Goal: Transaction & Acquisition: Purchase product/service

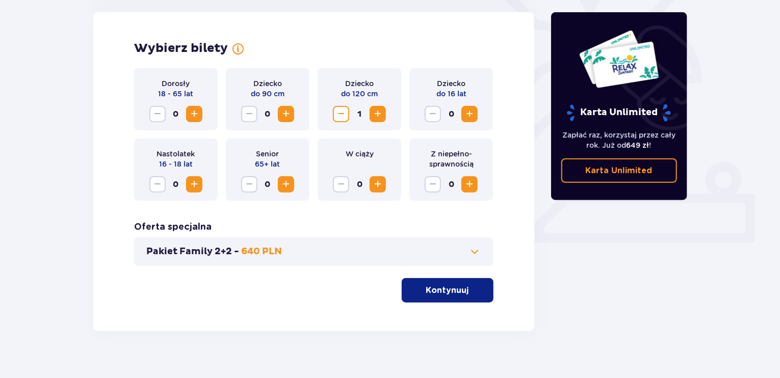
click at [471, 107] on button "Increase" at bounding box center [470, 114] width 16 height 16
click at [198, 114] on span "Increase" at bounding box center [194, 114] width 12 height 12
click at [448, 294] on p "Kontynuuj" at bounding box center [447, 290] width 43 height 11
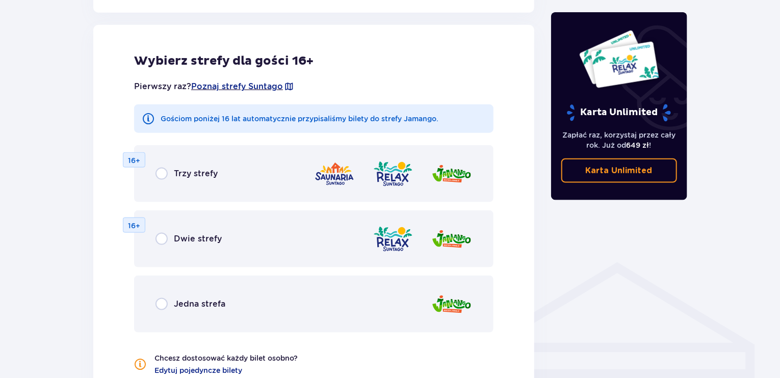
scroll to position [566, 0]
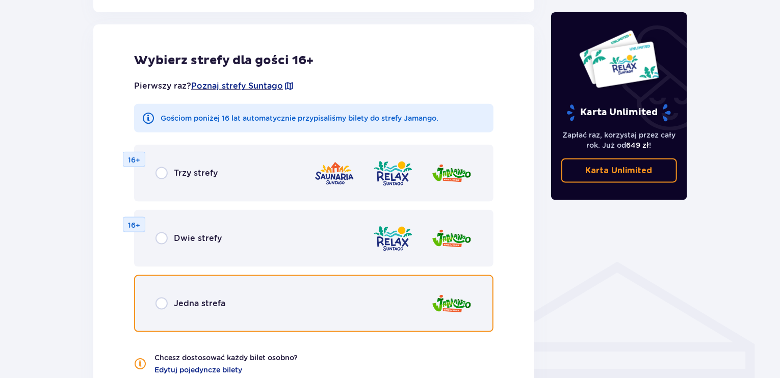
click at [157, 307] on input "radio" at bounding box center [162, 304] width 12 height 12
radio input "true"
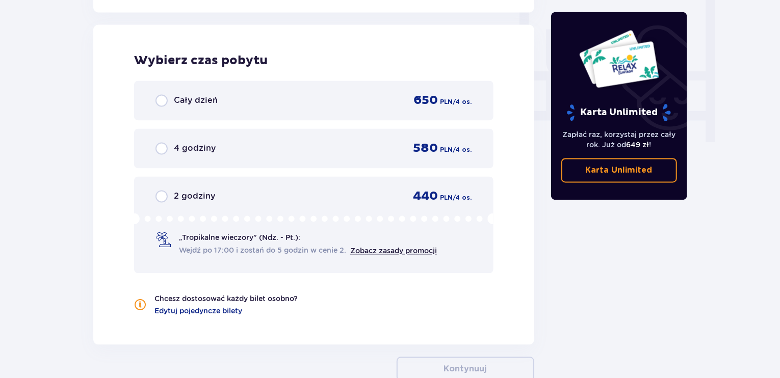
scroll to position [958, 0]
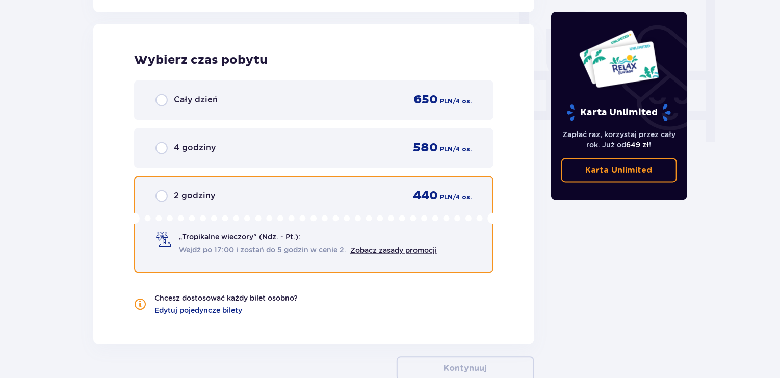
click at [157, 195] on input "radio" at bounding box center [162, 196] width 12 height 12
radio input "true"
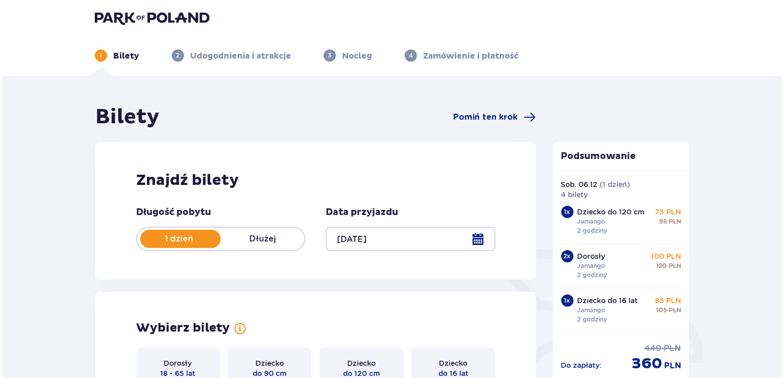
scroll to position [0, 0]
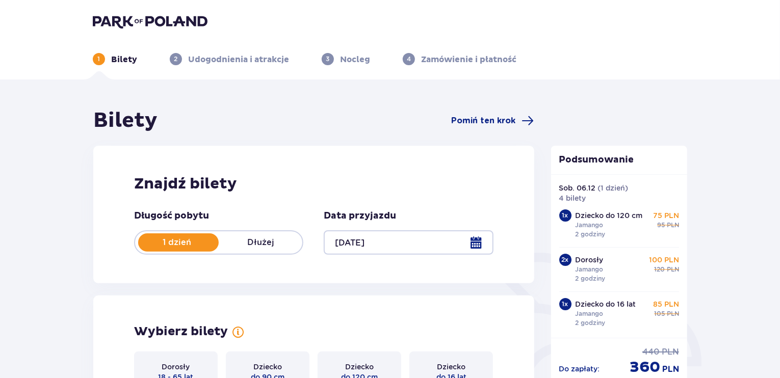
click at [479, 239] on div at bounding box center [408, 243] width 169 height 24
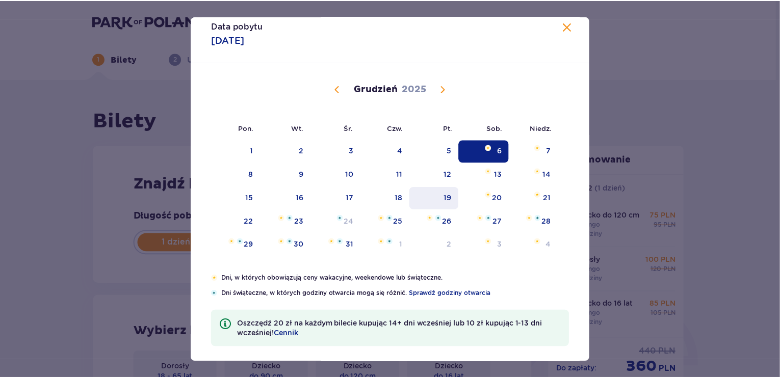
scroll to position [17, 0]
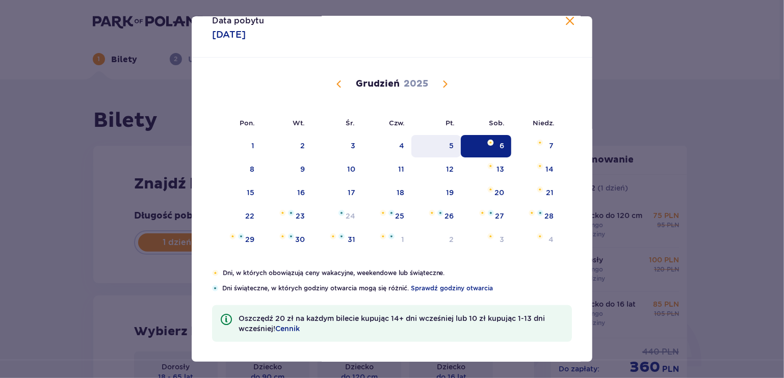
click at [441, 147] on div "5" at bounding box center [436, 146] width 49 height 22
type input "[DATE]"
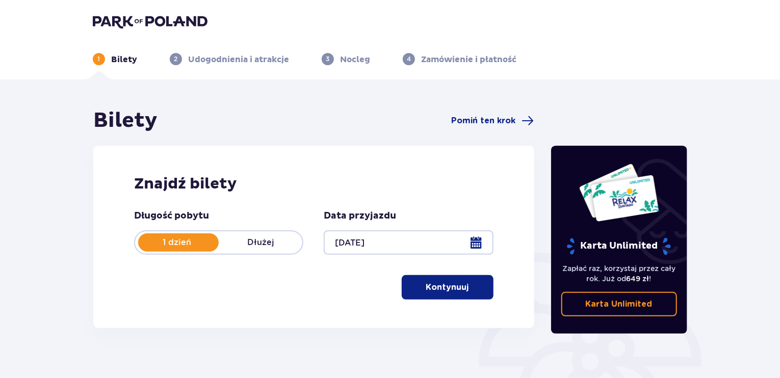
click at [430, 285] on p "Kontynuuj" at bounding box center [447, 287] width 43 height 11
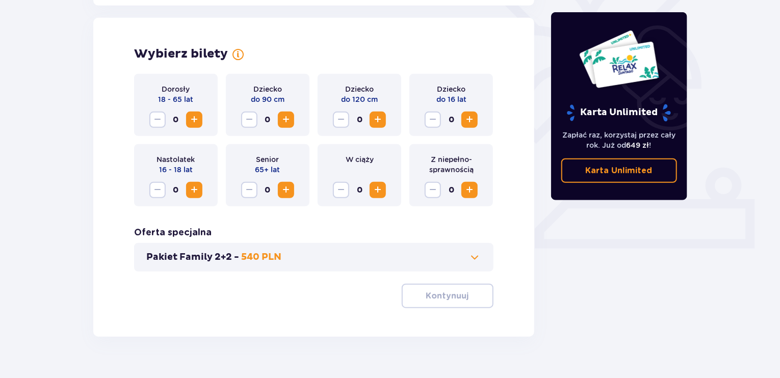
scroll to position [284, 0]
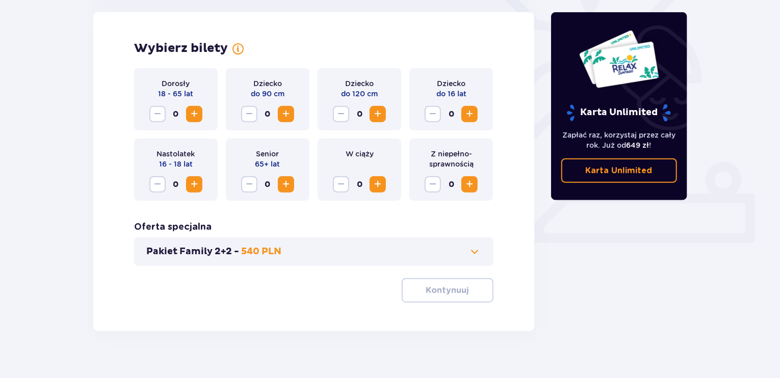
click at [379, 119] on span "Increase" at bounding box center [378, 114] width 12 height 12
drag, startPoint x: 475, startPoint y: 110, endPoint x: 371, endPoint y: 116, distance: 104.2
click at [475, 110] on span "Increase" at bounding box center [470, 114] width 12 height 12
click at [208, 113] on div "Dorosły 18 - 65 lat 0" at bounding box center [176, 99] width 84 height 62
click at [189, 114] on span "Increase" at bounding box center [194, 114] width 12 height 12
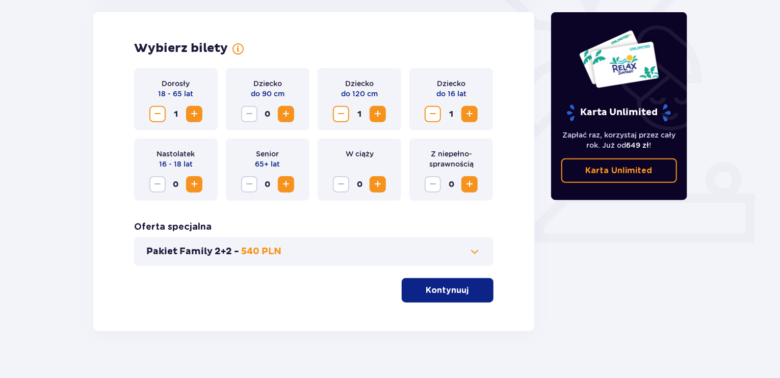
click at [189, 114] on span "Increase" at bounding box center [194, 114] width 12 height 12
click at [426, 291] on p "Kontynuuj" at bounding box center [447, 290] width 43 height 11
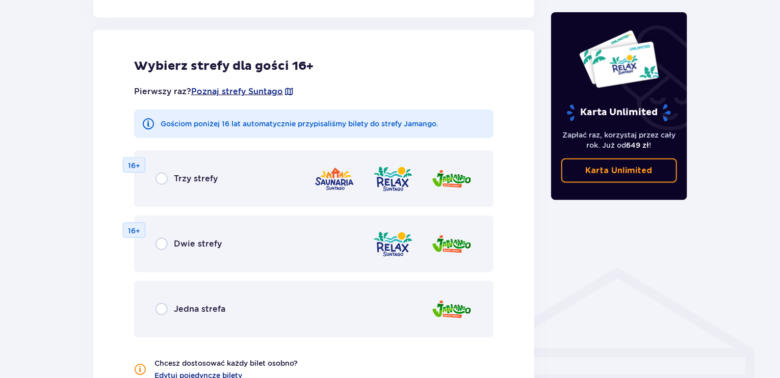
scroll to position [566, 0]
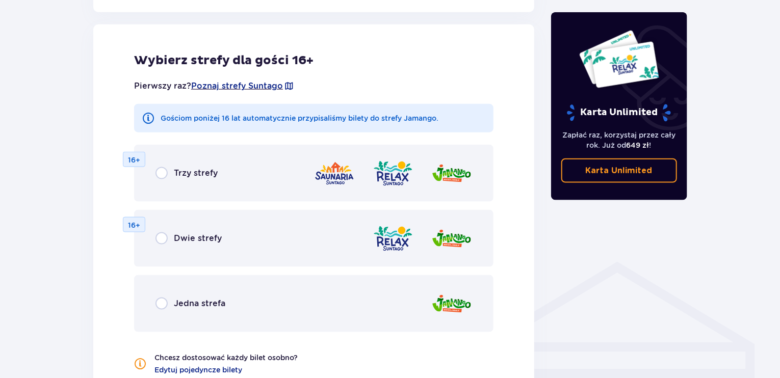
click at [167, 310] on div "Jedna strefa" at bounding box center [314, 303] width 360 height 57
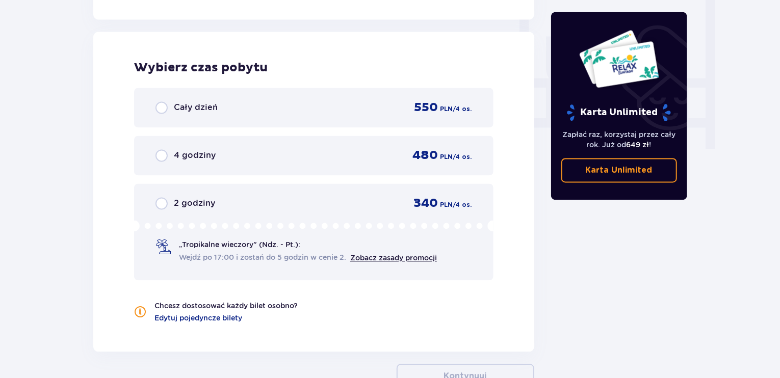
scroll to position [958, 0]
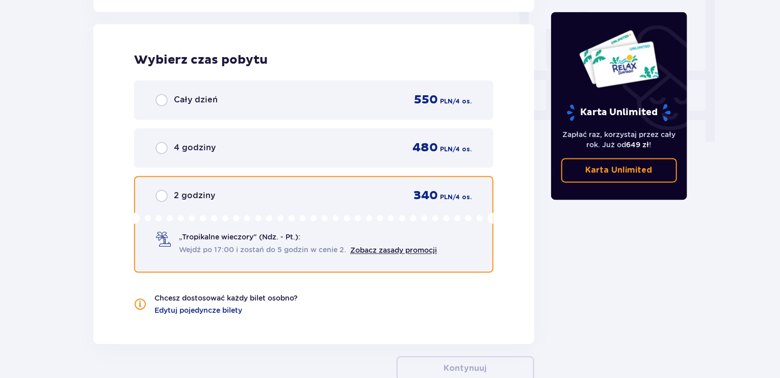
click at [163, 196] on input "radio" at bounding box center [162, 196] width 12 height 12
radio input "true"
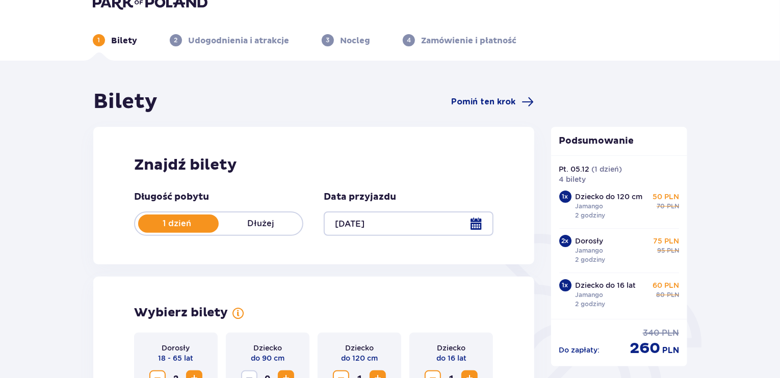
scroll to position [0, 0]
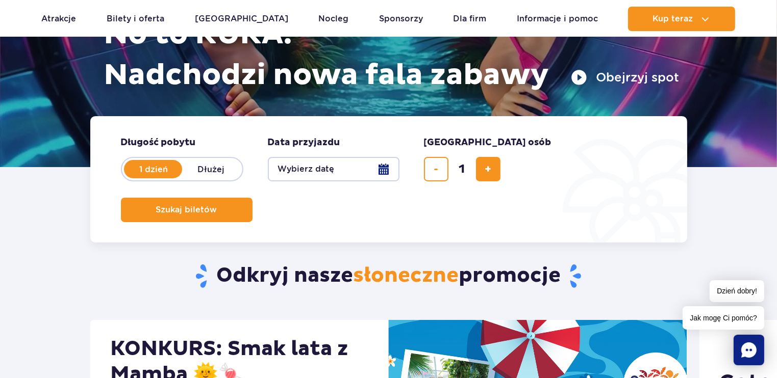
click at [352, 167] on button "Wybierz datę" at bounding box center [334, 169] width 132 height 24
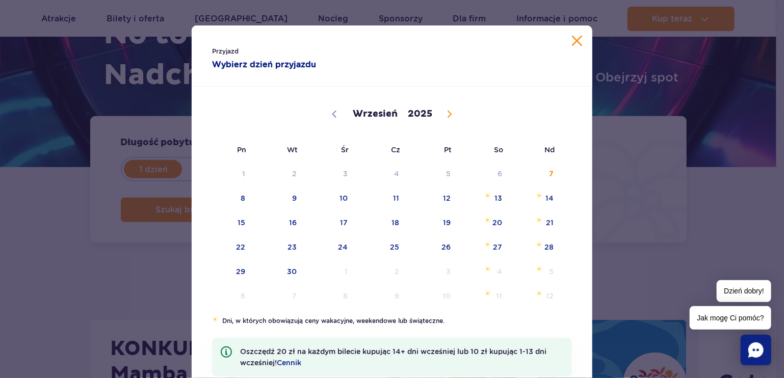
scroll to position [44, 0]
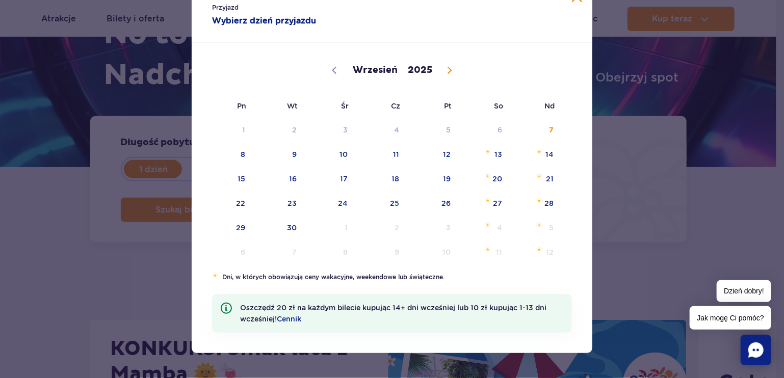
click at [443, 64] on span at bounding box center [449, 70] width 17 height 17
click at [326, 67] on span at bounding box center [334, 70] width 17 height 17
click at [448, 69] on icon at bounding box center [450, 70] width 4 height 7
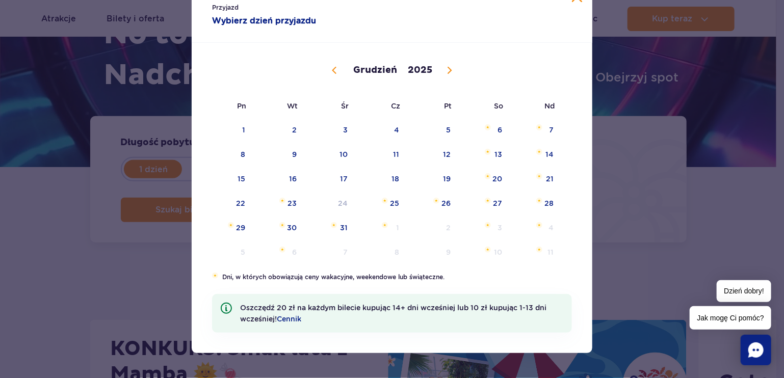
click at [335, 72] on icon at bounding box center [334, 70] width 7 height 7
click at [443, 66] on span at bounding box center [449, 70] width 17 height 17
select select "11"
click at [443, 133] on span "5" at bounding box center [434, 129] width 52 height 23
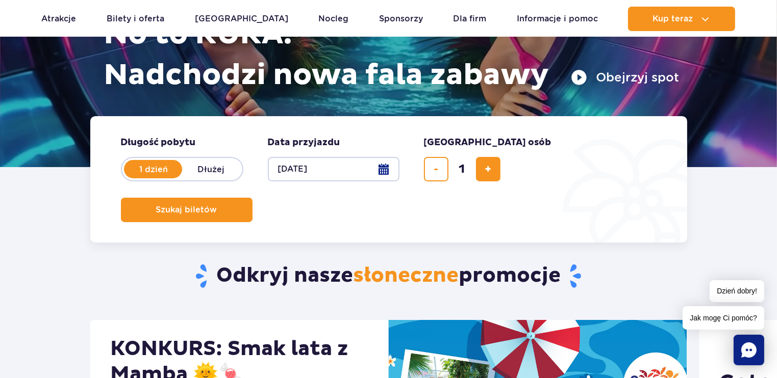
click at [391, 173] on button "05.12.25" at bounding box center [334, 169] width 132 height 24
select select "11"
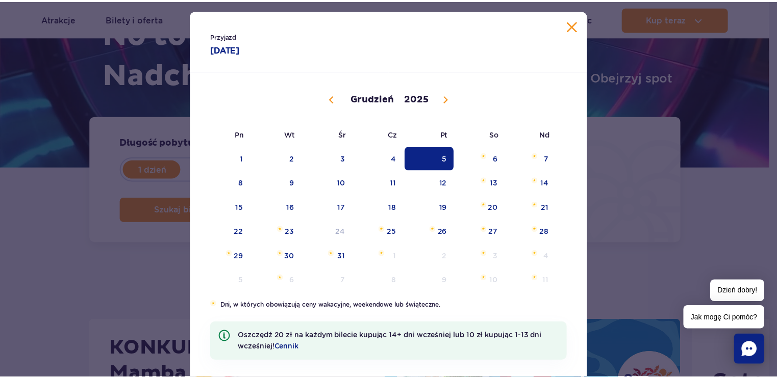
scroll to position [0, 0]
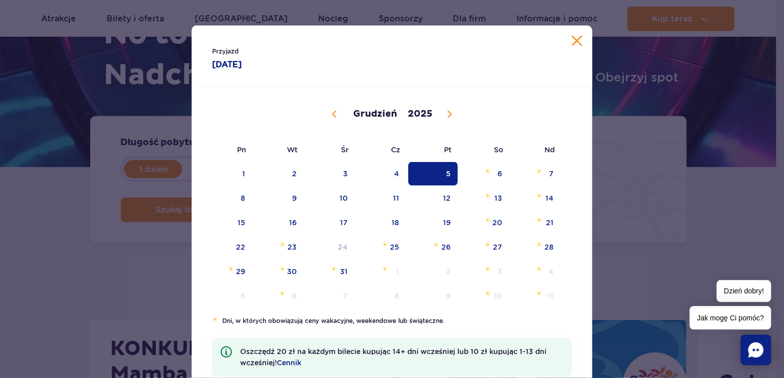
click at [577, 44] on button "Zamknij kalendarz" at bounding box center [577, 41] width 10 height 10
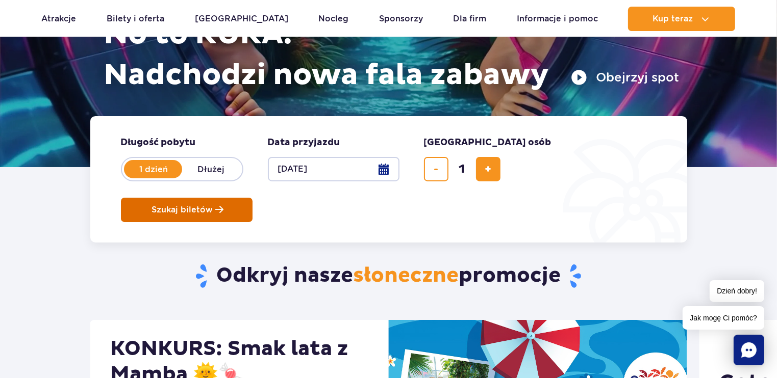
click at [213, 206] on span "Szukaj biletów" at bounding box center [182, 210] width 61 height 9
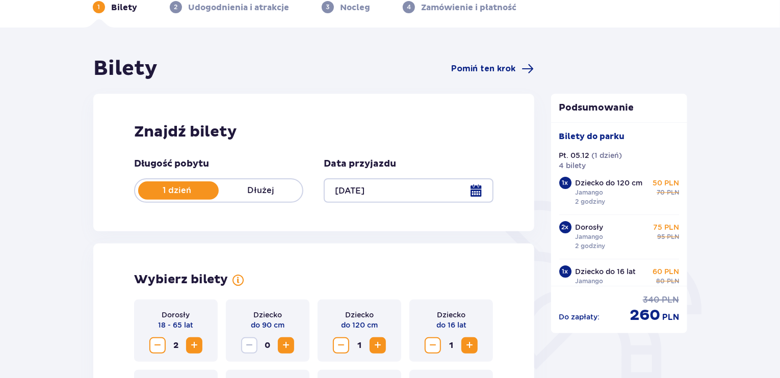
scroll to position [51, 0]
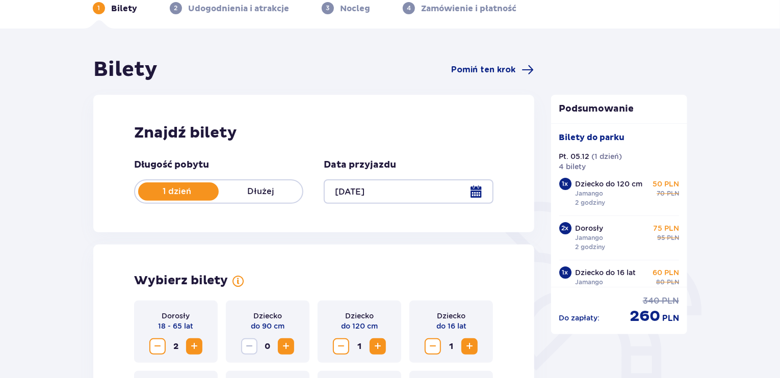
click at [469, 190] on div at bounding box center [408, 192] width 169 height 24
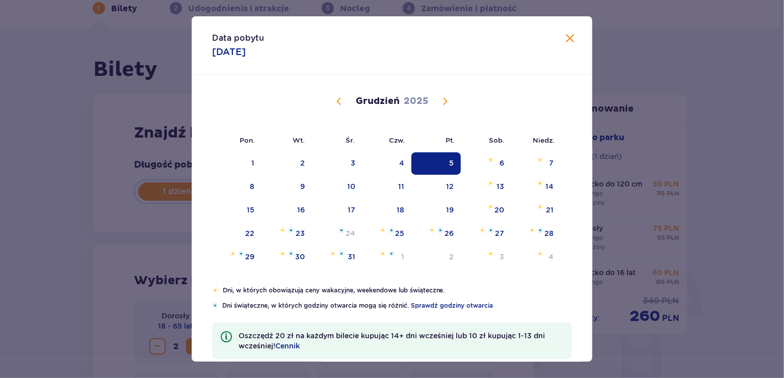
click at [335, 103] on span "Calendar" at bounding box center [339, 101] width 12 height 12
click at [443, 162] on div "31" at bounding box center [436, 164] width 49 height 22
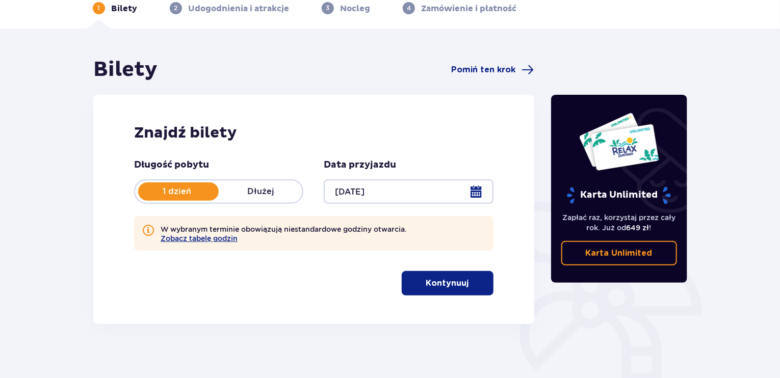
click at [449, 285] on p "Kontynuuj" at bounding box center [447, 283] width 43 height 11
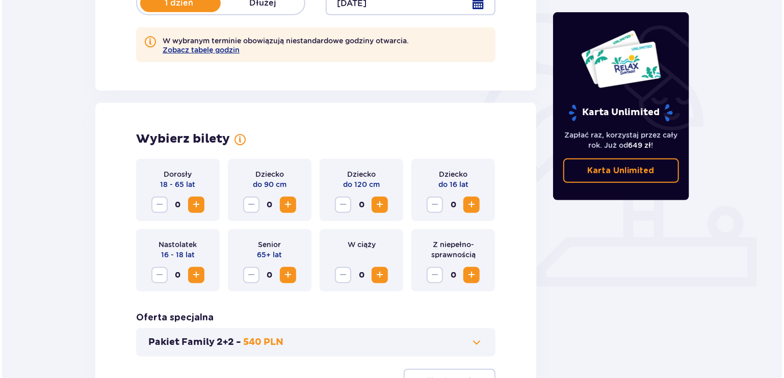
scroll to position [177, 0]
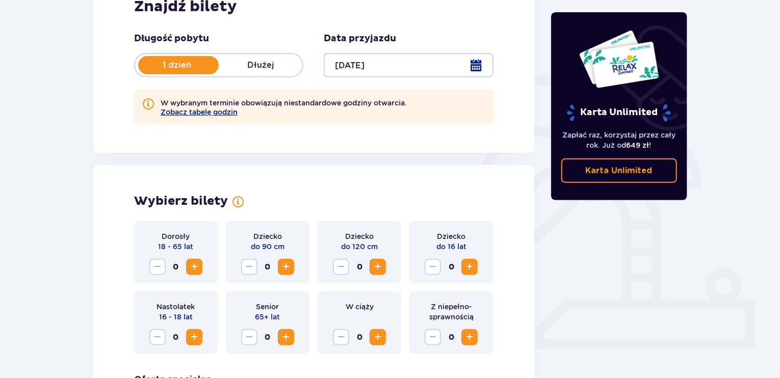
click at [210, 113] on button "Zobacz tabelę godzin" at bounding box center [199, 112] width 77 height 8
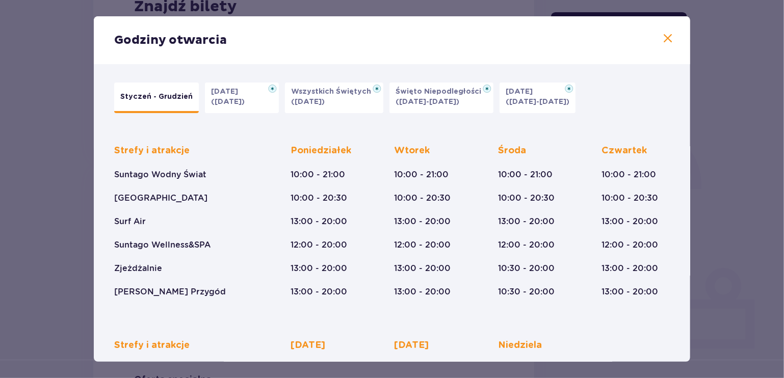
click at [230, 102] on p "(31.10.25)" at bounding box center [228, 102] width 34 height 10
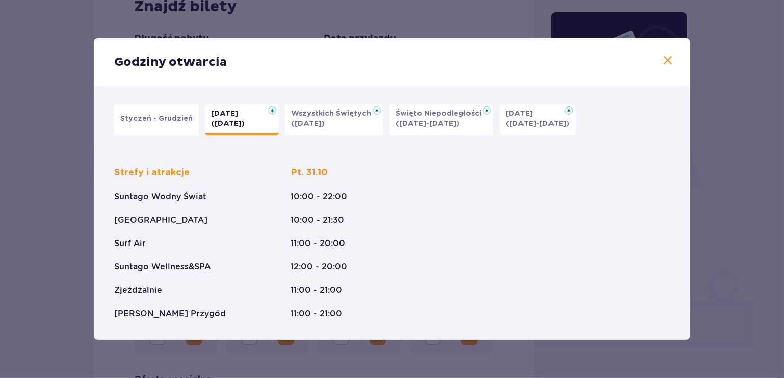
click at [669, 59] on span at bounding box center [668, 61] width 12 height 12
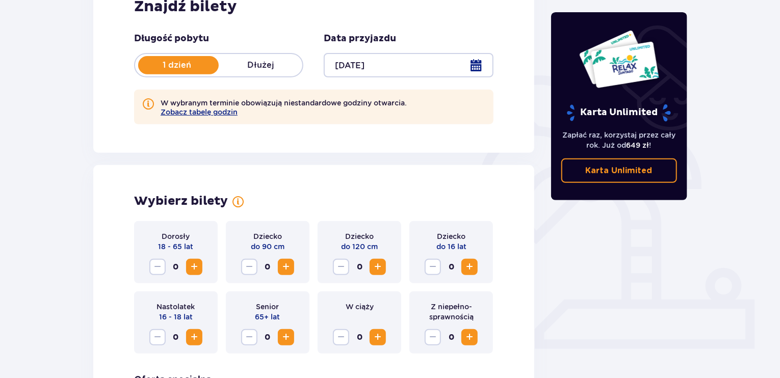
click at [442, 66] on div at bounding box center [408, 65] width 169 height 24
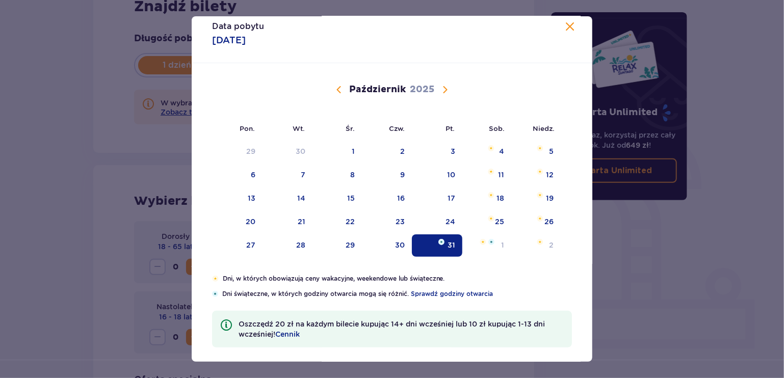
scroll to position [17, 0]
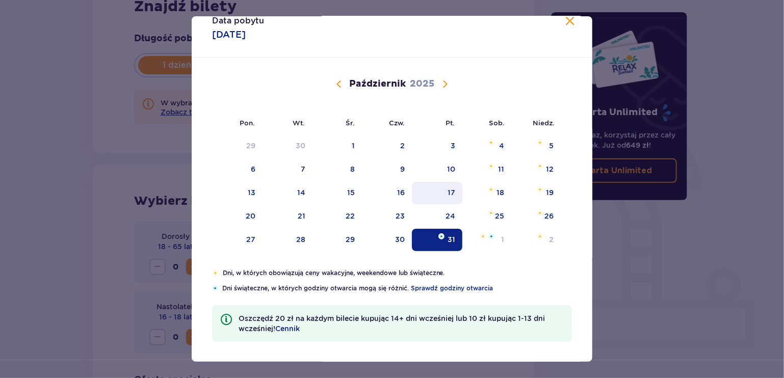
click at [434, 196] on div "17" at bounding box center [437, 193] width 50 height 22
type input "17.10.25"
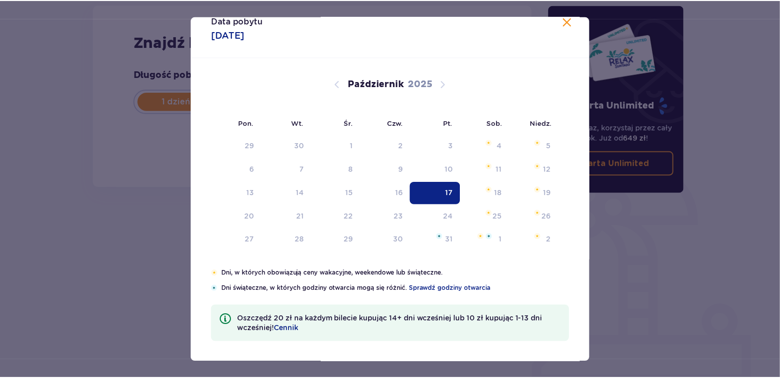
scroll to position [141, 0]
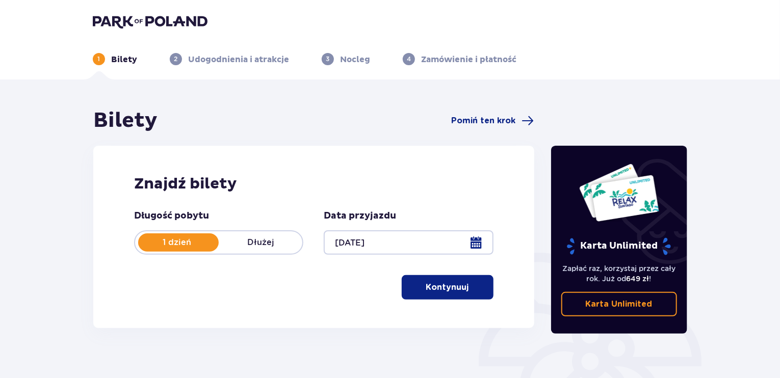
click at [467, 282] on span "button" at bounding box center [471, 288] width 12 height 12
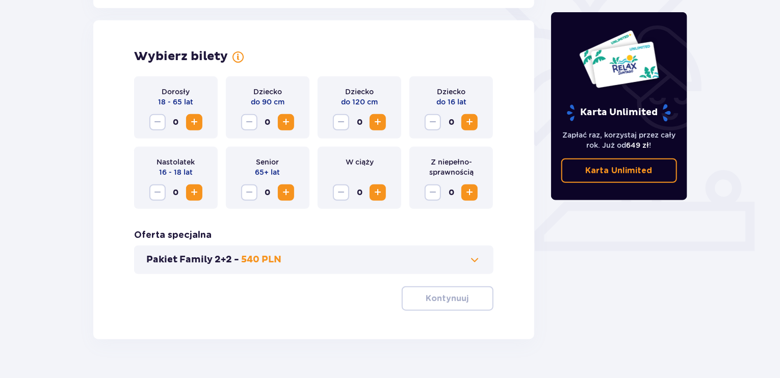
scroll to position [284, 0]
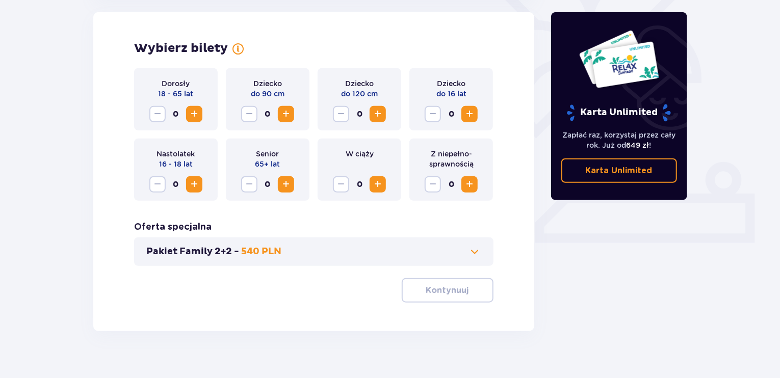
click at [293, 115] on button "Increase" at bounding box center [286, 114] width 16 height 16
click at [194, 116] on span "Increase" at bounding box center [194, 114] width 12 height 12
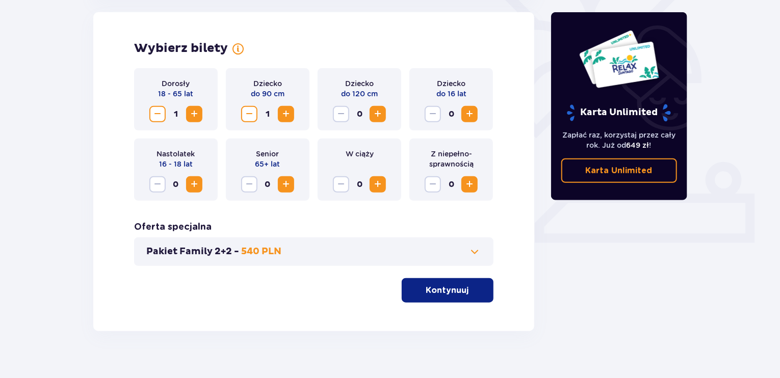
click at [194, 116] on span "Increase" at bounding box center [194, 114] width 12 height 12
click at [474, 109] on span "Increase" at bounding box center [470, 114] width 12 height 12
click at [430, 297] on button "Kontynuuj" at bounding box center [448, 290] width 92 height 24
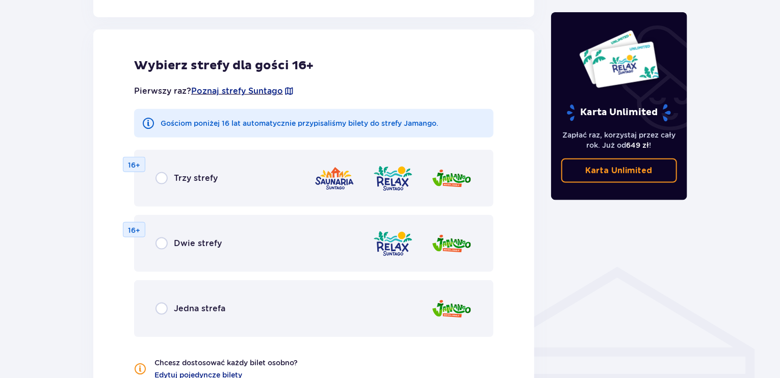
scroll to position [566, 0]
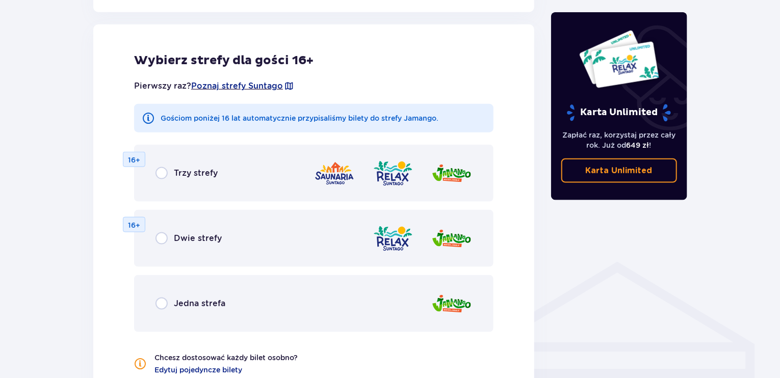
click at [202, 292] on div "Jedna strefa" at bounding box center [314, 303] width 360 height 57
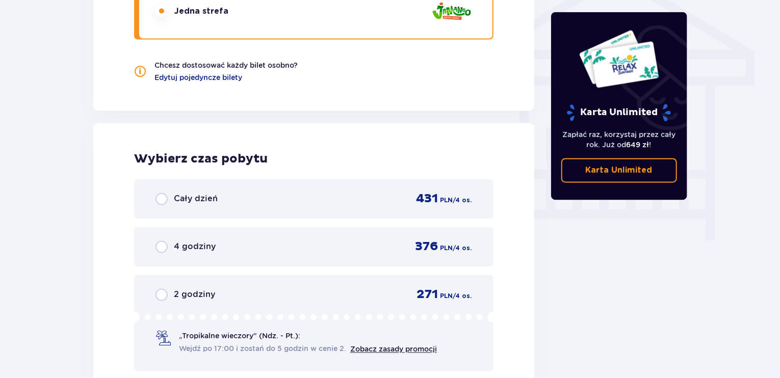
scroll to position [969, 0]
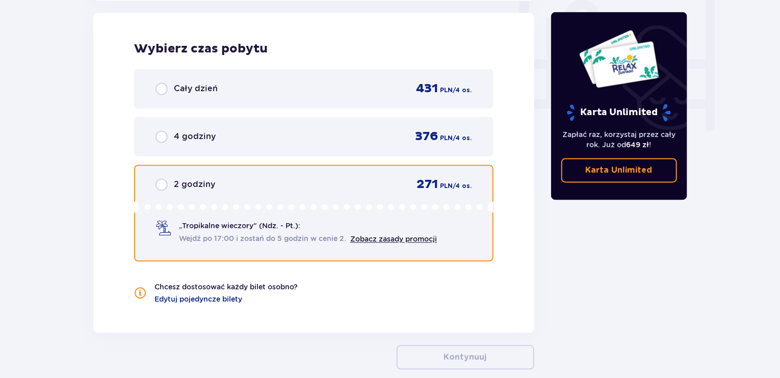
click at [167, 179] on input "radio" at bounding box center [162, 185] width 12 height 12
radio input "true"
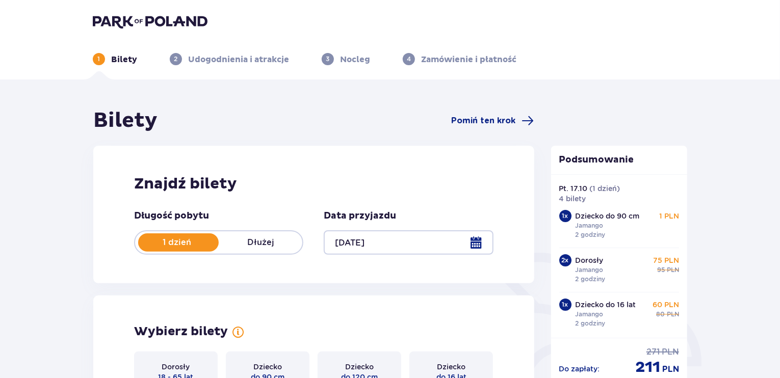
scroll to position [153, 0]
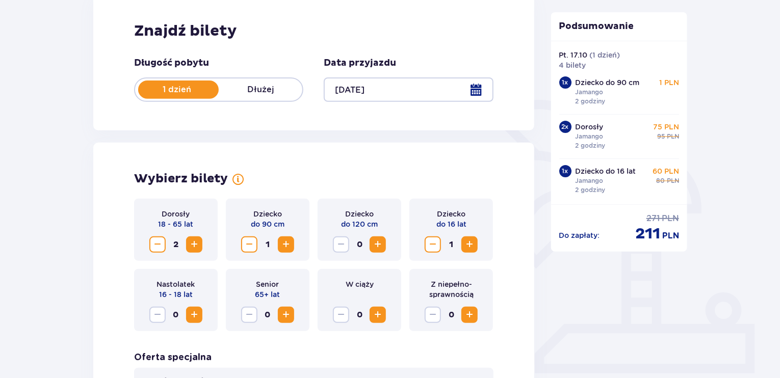
click at [252, 247] on span "Decrease" at bounding box center [249, 245] width 12 height 12
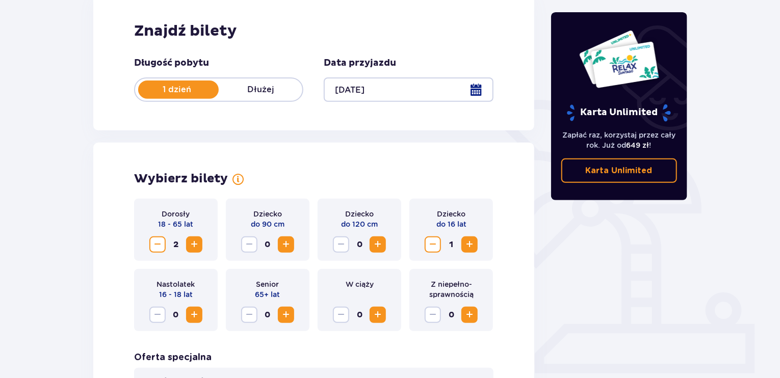
click at [382, 243] on span "Increase" at bounding box center [378, 245] width 12 height 12
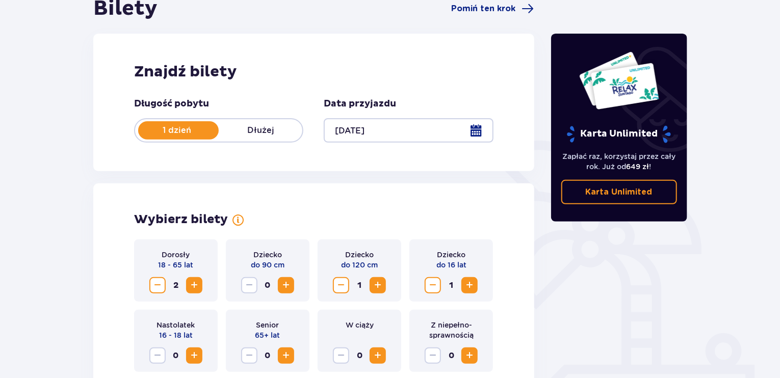
scroll to position [298, 0]
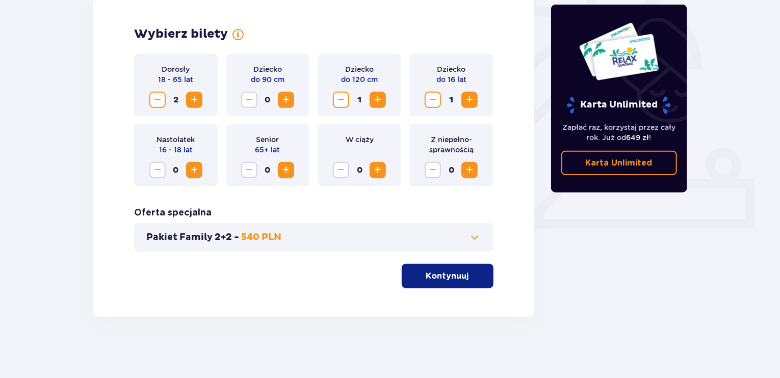
click at [463, 276] on button "Kontynuuj" at bounding box center [448, 276] width 92 height 24
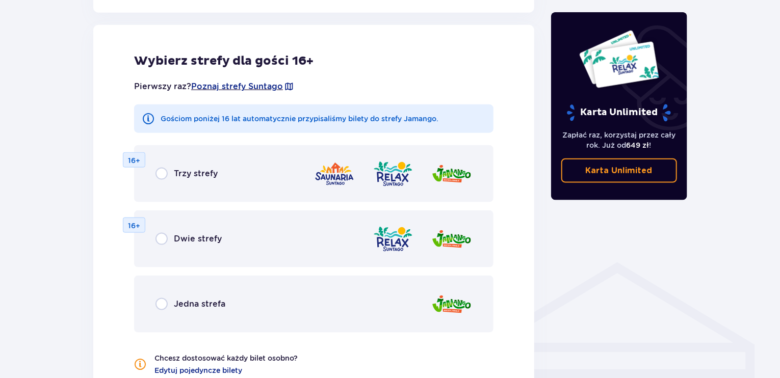
scroll to position [566, 0]
click at [173, 300] on div "Jedna strefa" at bounding box center [191, 304] width 70 height 12
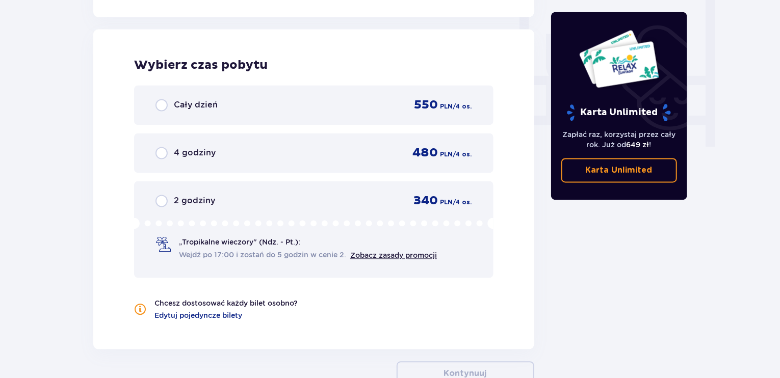
scroll to position [958, 0]
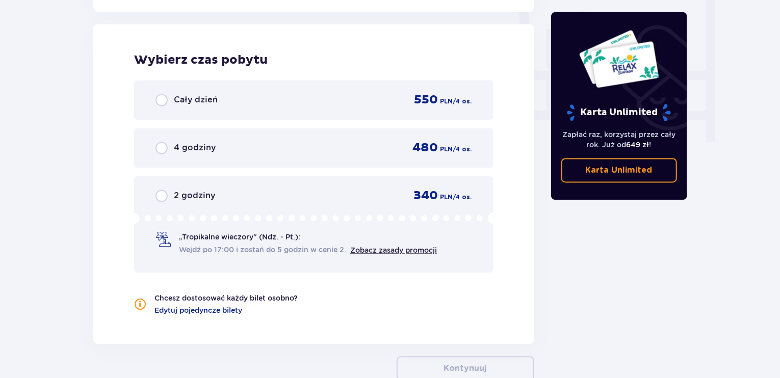
click at [156, 230] on div "„Tropikalne wieczory" (Ndz. - Pt.): Wejdź po 17:00 i zostań do 5 godzin w cenie…" at bounding box center [314, 234] width 317 height 43
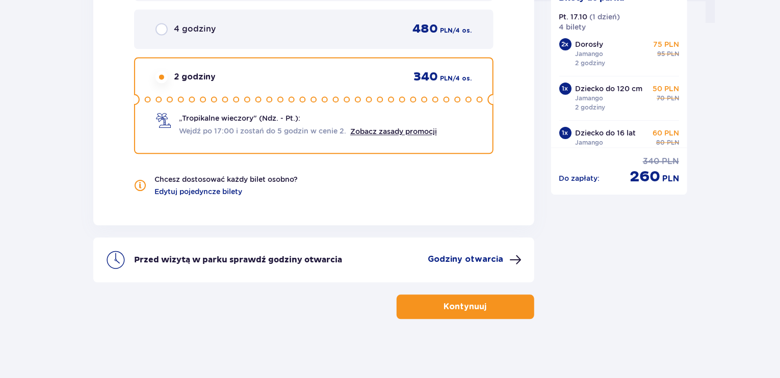
scroll to position [1078, 0]
click at [484, 300] on span "button" at bounding box center [489, 306] width 12 height 12
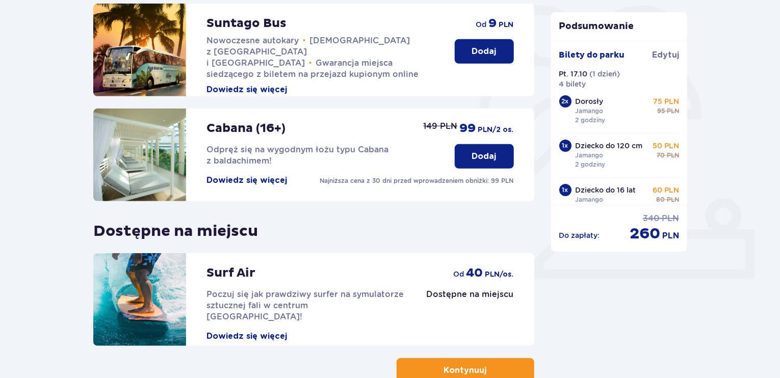
scroll to position [313, 0]
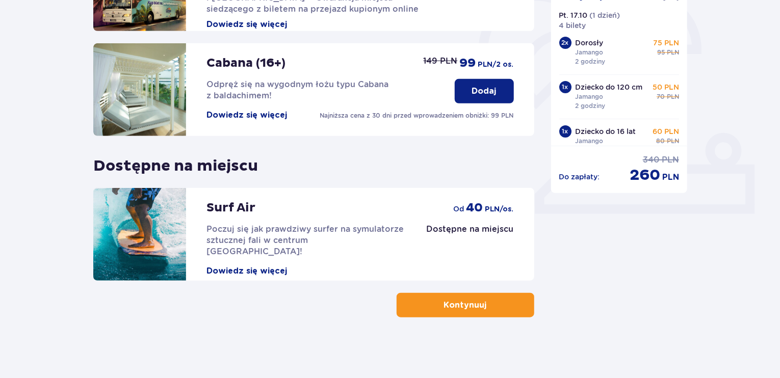
click at [424, 309] on button "Kontynuuj" at bounding box center [466, 305] width 138 height 24
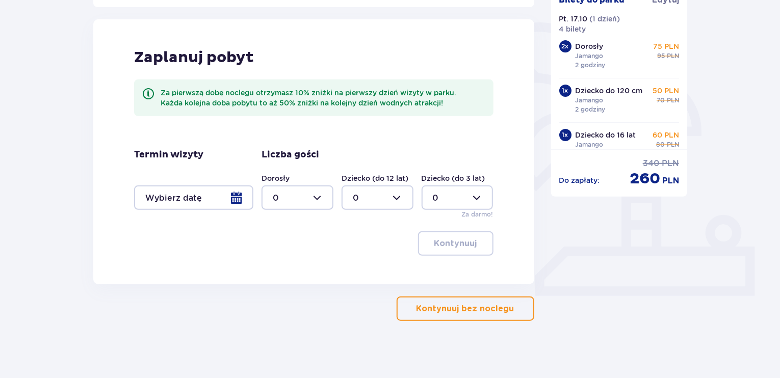
scroll to position [235, 0]
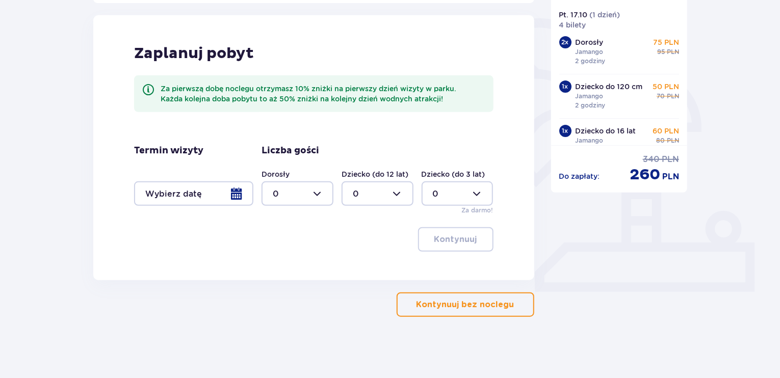
click at [440, 304] on p "Kontynuuj bez noclegu" at bounding box center [466, 304] width 98 height 11
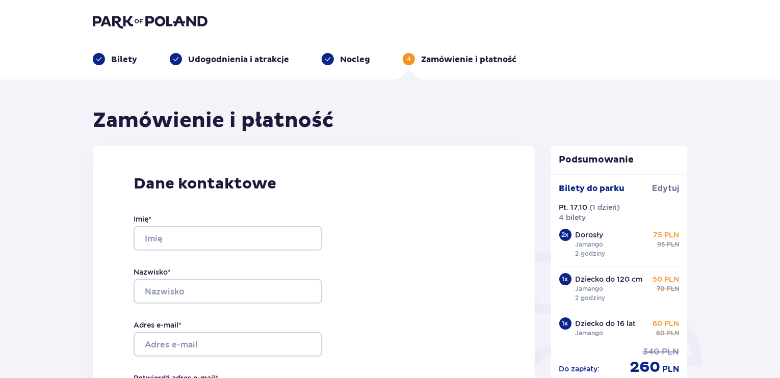
click at [247, 64] on p "Udogodnienia i atrakcje" at bounding box center [238, 59] width 101 height 11
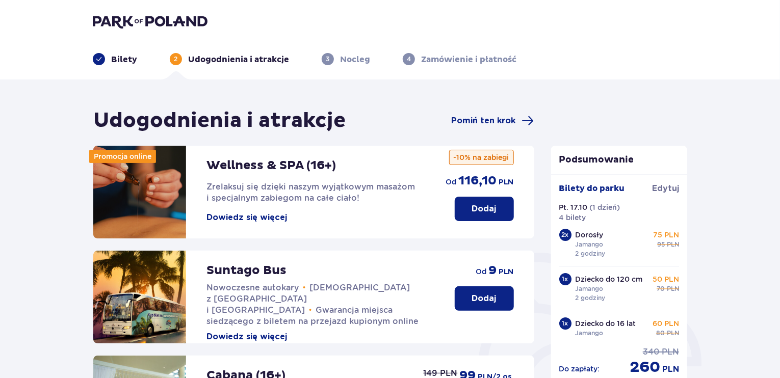
click at [116, 71] on header "Bilety 2 Udogodnienia i atrakcje 3 Nocleg 4 Zamówienie i płatność" at bounding box center [390, 40] width 780 height 80
click at [123, 61] on p "Bilety" at bounding box center [124, 59] width 26 height 11
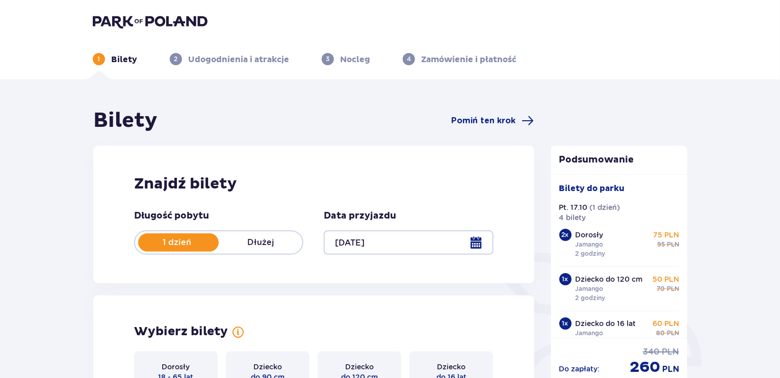
click at [485, 239] on div at bounding box center [408, 243] width 169 height 24
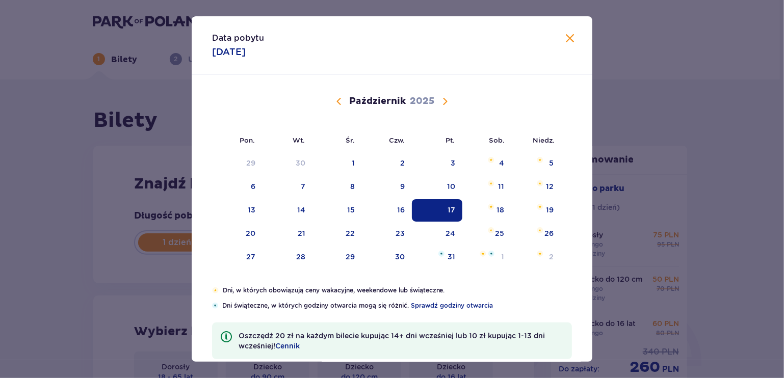
click at [444, 99] on span "Calendar" at bounding box center [445, 101] width 12 height 12
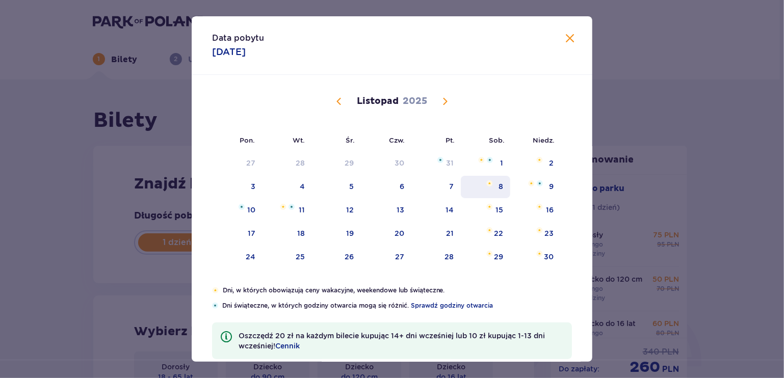
click at [499, 192] on div "8" at bounding box center [485, 187] width 49 height 22
type input "08.11.25"
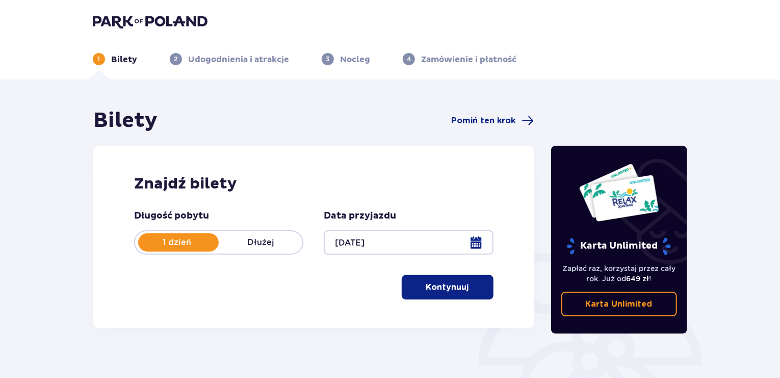
click at [473, 280] on button "Kontynuuj" at bounding box center [448, 287] width 92 height 24
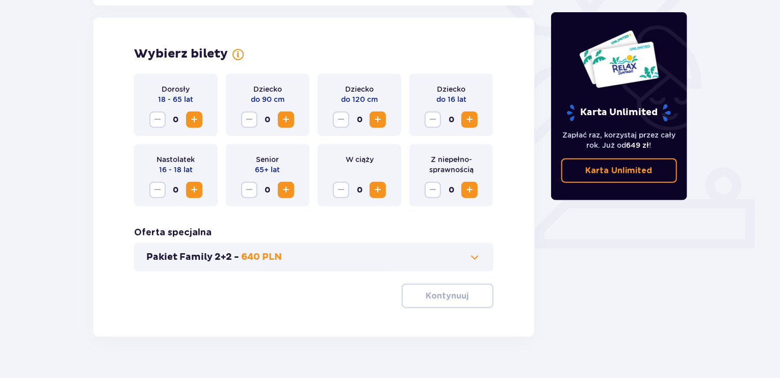
scroll to position [284, 0]
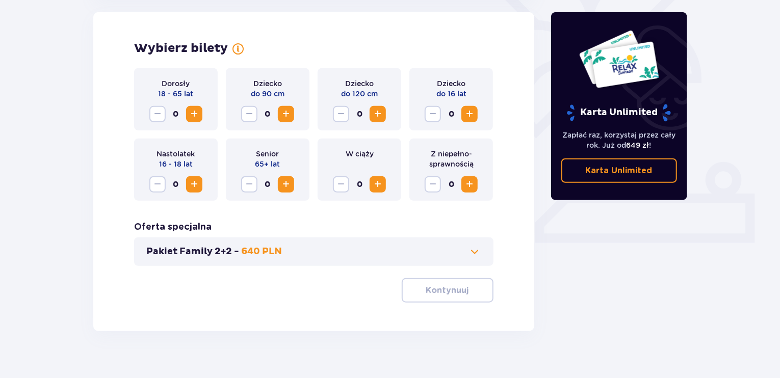
click at [196, 107] on button "Increase" at bounding box center [194, 114] width 16 height 16
click at [444, 288] on p "Kontynuuj" at bounding box center [447, 290] width 43 height 11
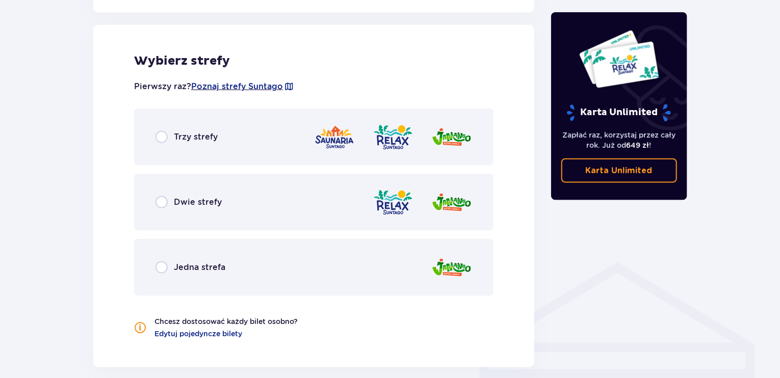
scroll to position [566, 0]
click at [181, 269] on p "Jedna strefa" at bounding box center [200, 267] width 52 height 11
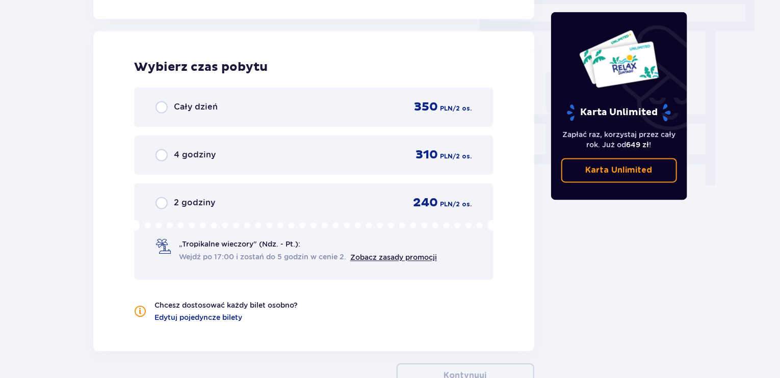
scroll to position [921, 0]
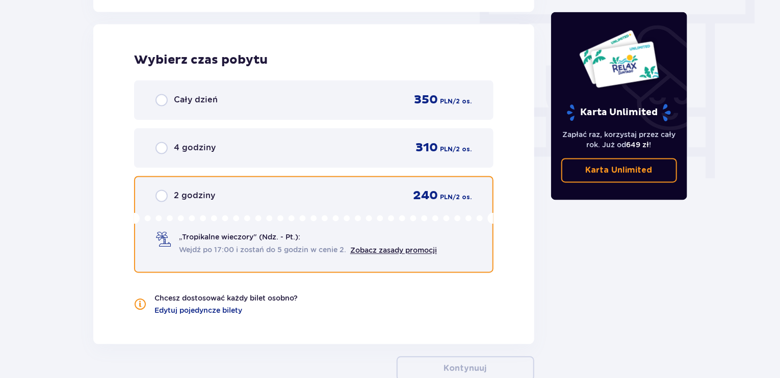
click at [161, 199] on input "radio" at bounding box center [162, 196] width 12 height 12
radio input "true"
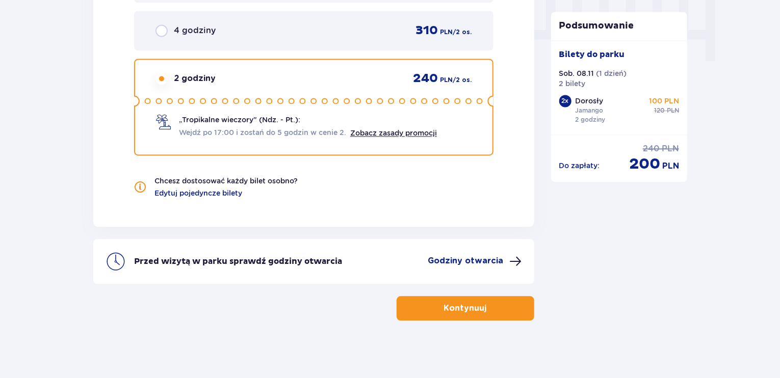
scroll to position [1041, 0]
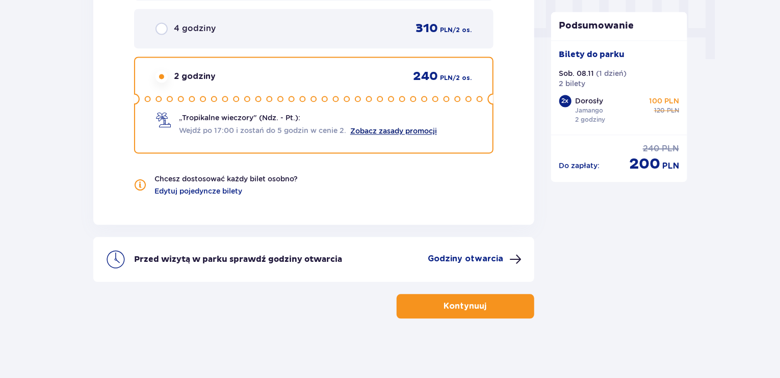
click at [419, 128] on link "Zobacz zasady promocji" at bounding box center [393, 131] width 87 height 8
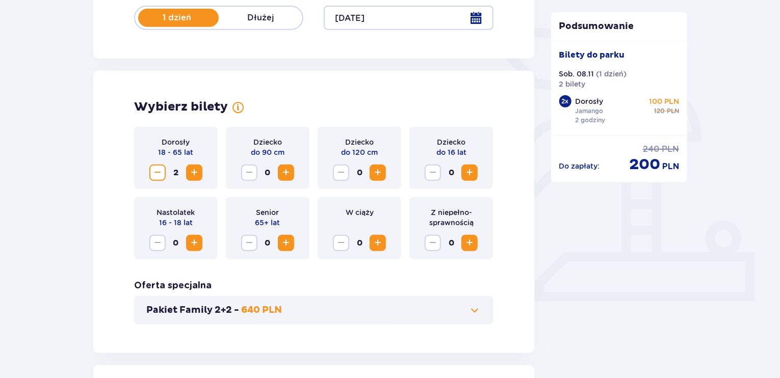
scroll to position [0, 0]
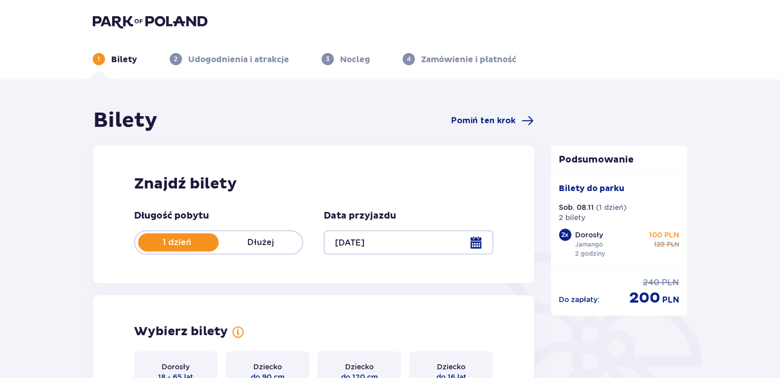
click at [481, 240] on div at bounding box center [408, 243] width 169 height 24
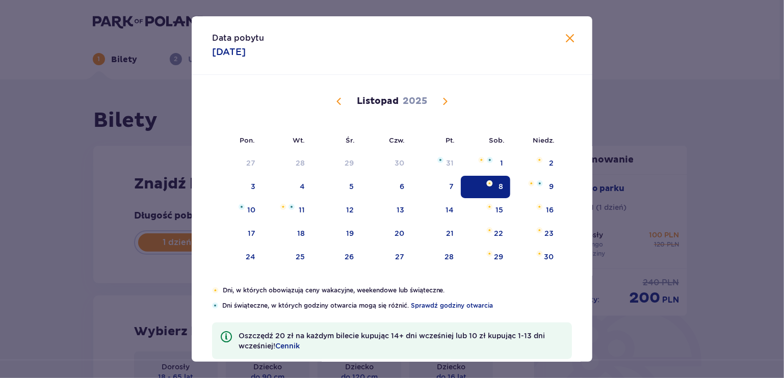
click at [446, 96] on span "Calendar" at bounding box center [445, 101] width 12 height 12
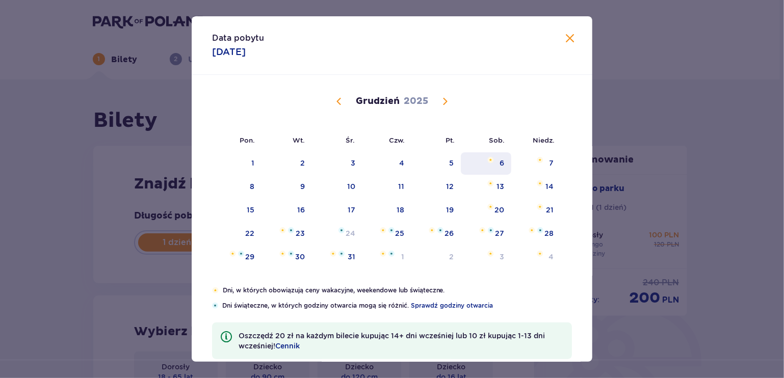
click at [479, 157] on div "6" at bounding box center [486, 164] width 50 height 22
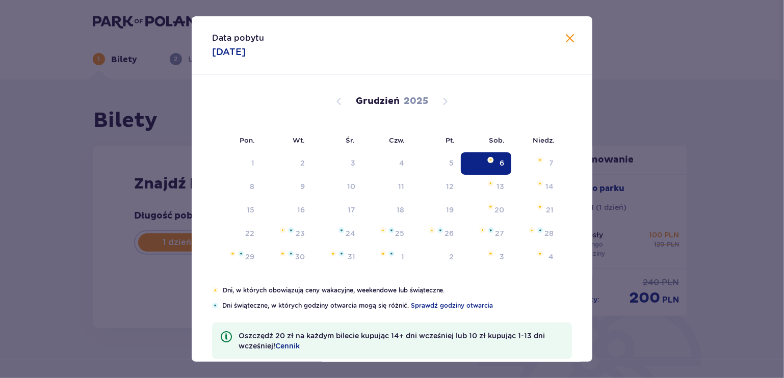
type input "06.12.25"
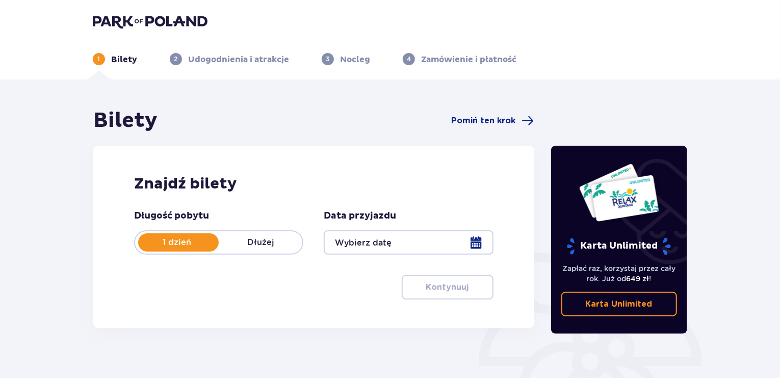
click at [429, 251] on div at bounding box center [408, 243] width 169 height 24
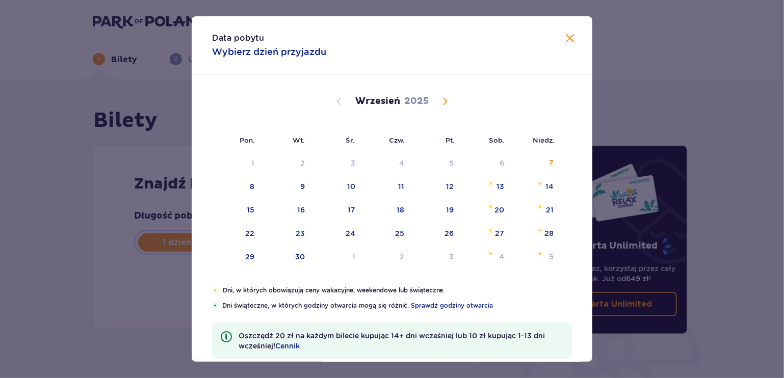
click at [432, 100] on div "Wrzesień 2025" at bounding box center [392, 101] width 338 height 12
click at [451, 98] on div "Wrzesień 2025" at bounding box center [392, 101] width 338 height 12
click at [445, 105] on span "Calendar" at bounding box center [445, 101] width 12 height 12
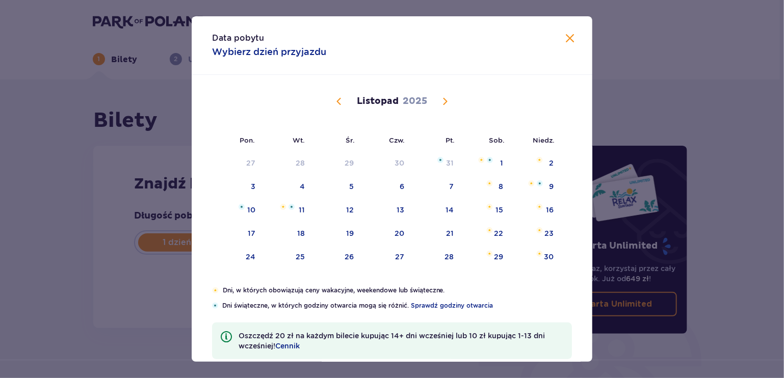
click at [444, 104] on span "Calendar" at bounding box center [445, 101] width 12 height 12
click at [440, 99] on span "Calendar" at bounding box center [445, 101] width 12 height 12
click at [336, 102] on span "Calendar" at bounding box center [339, 101] width 12 height 12
click at [334, 99] on span "Calendar" at bounding box center [339, 101] width 12 height 12
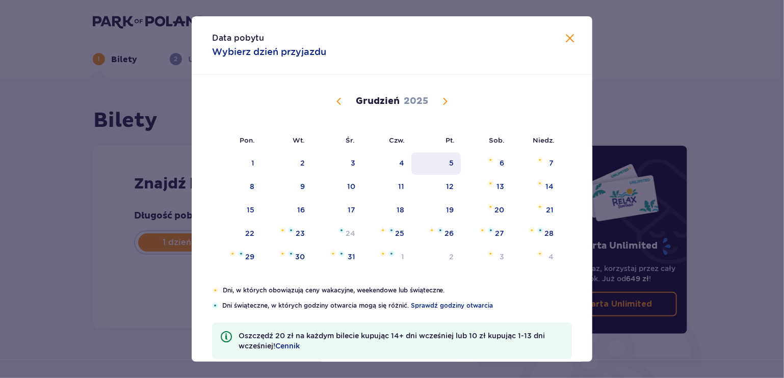
click at [447, 163] on div "5" at bounding box center [436, 164] width 49 height 22
type input "[DATE]"
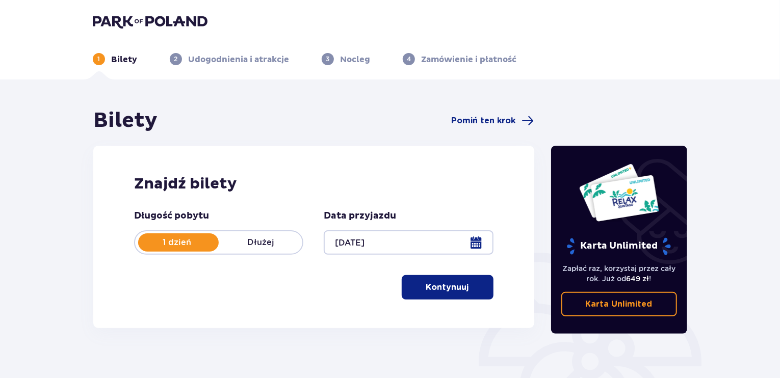
click at [427, 278] on button "Kontynuuj" at bounding box center [448, 287] width 92 height 24
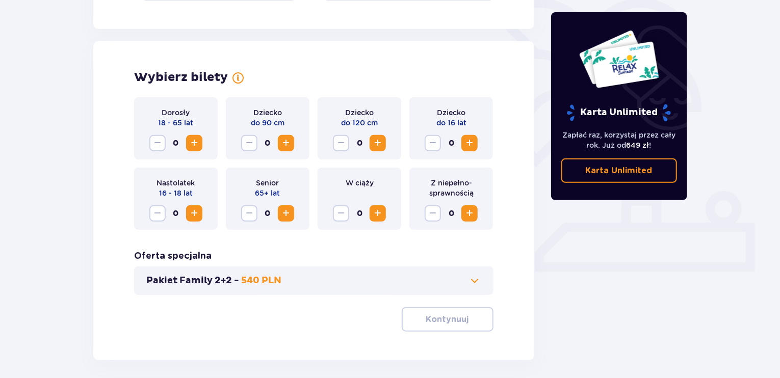
scroll to position [284, 0]
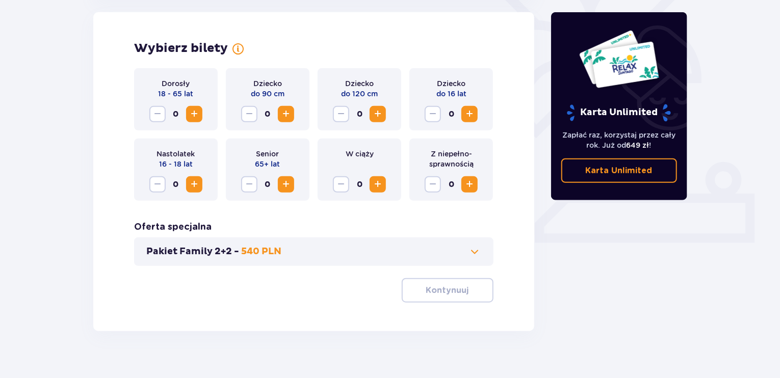
click at [197, 114] on span "Increase" at bounding box center [194, 114] width 12 height 12
click at [456, 299] on button "Kontynuuj" at bounding box center [448, 290] width 92 height 24
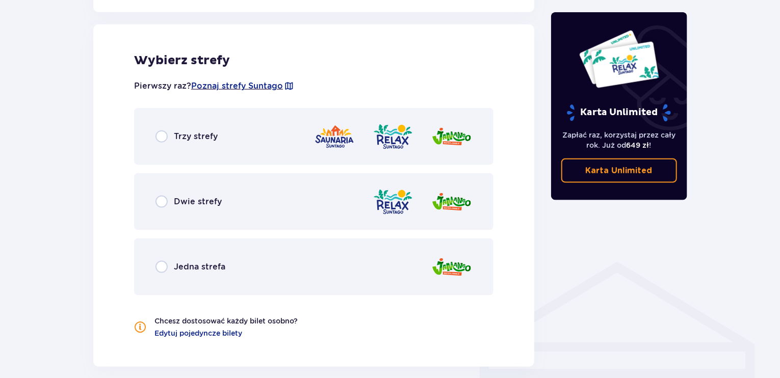
click at [253, 247] on div "Jedna strefa" at bounding box center [314, 267] width 360 height 57
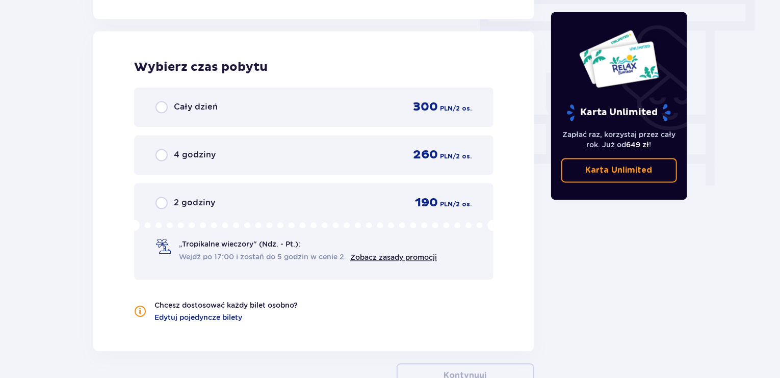
scroll to position [921, 0]
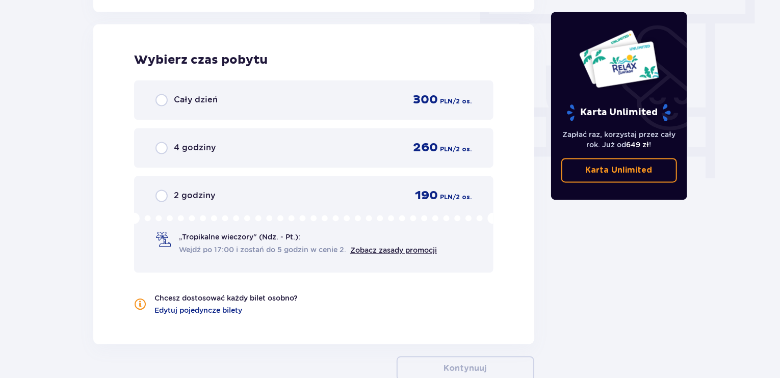
click at [163, 202] on div "2 godziny 190 PLN / 2 os. „Tropikalne wieczory" (Ndz. - Pt.): Wejdź po 17:00 i …" at bounding box center [314, 224] width 360 height 97
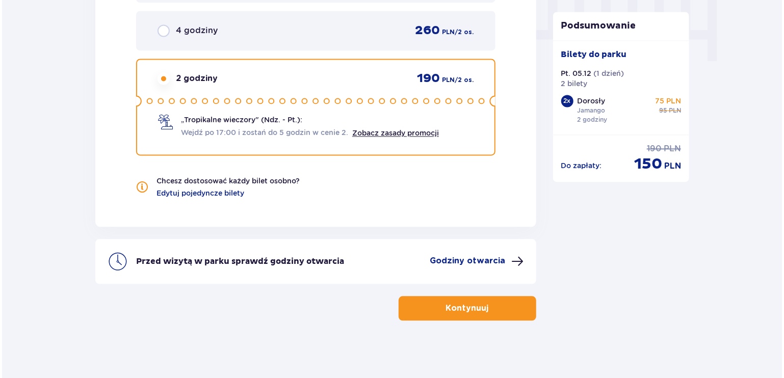
scroll to position [1041, 0]
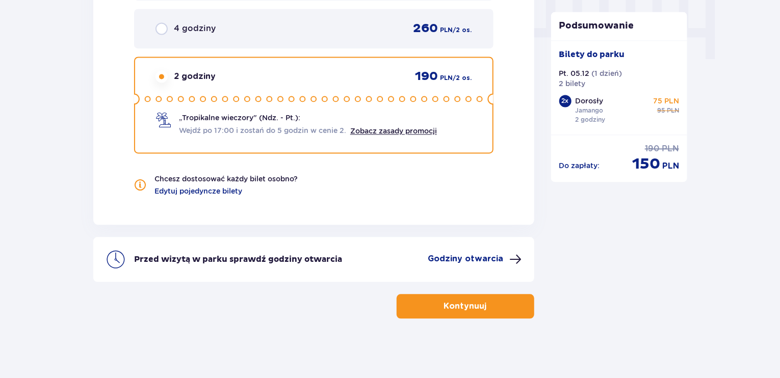
click at [455, 253] on p "Godziny otwarcia" at bounding box center [465, 258] width 75 height 11
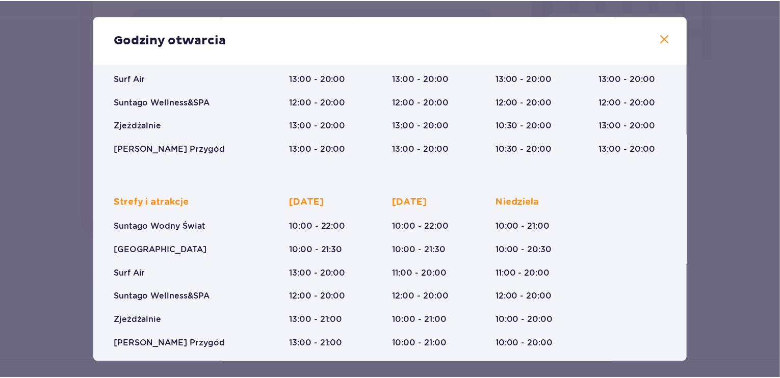
scroll to position [151, 0]
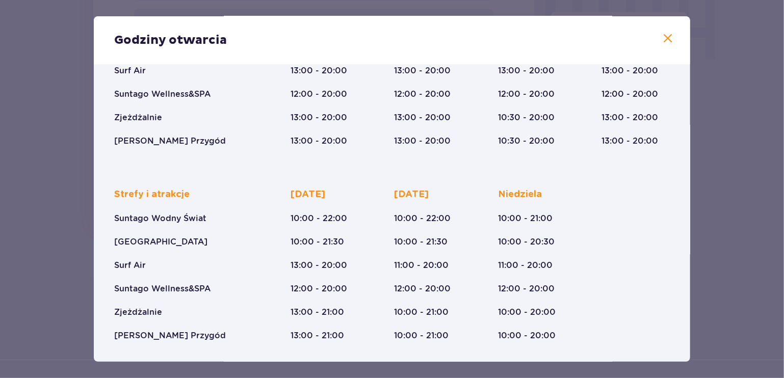
click at [665, 39] on span at bounding box center [668, 39] width 12 height 12
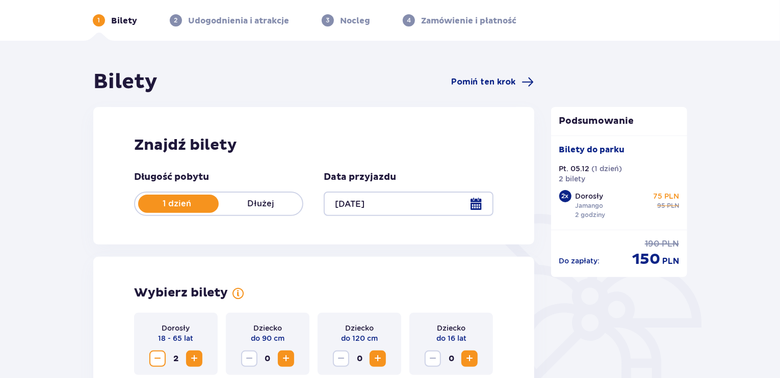
scroll to position [153, 0]
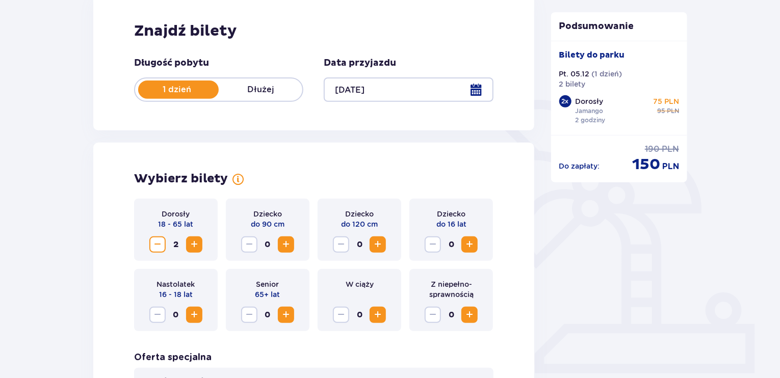
click at [160, 245] on span "Decrease" at bounding box center [157, 245] width 12 height 12
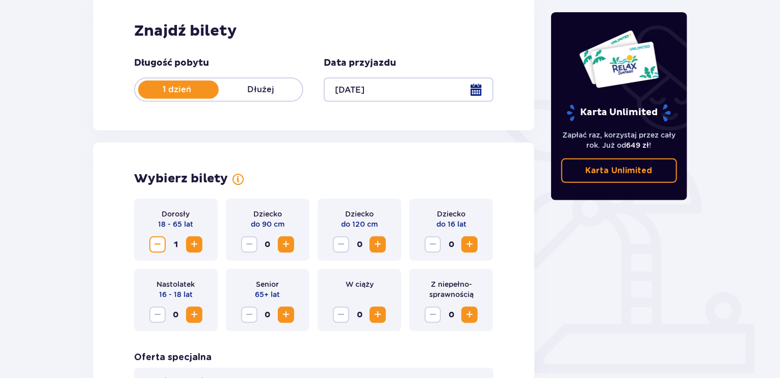
click at [476, 240] on button "Increase" at bounding box center [470, 245] width 16 height 16
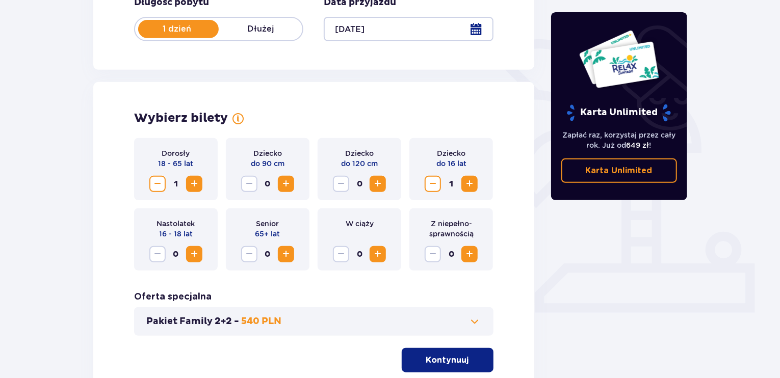
scroll to position [298, 0]
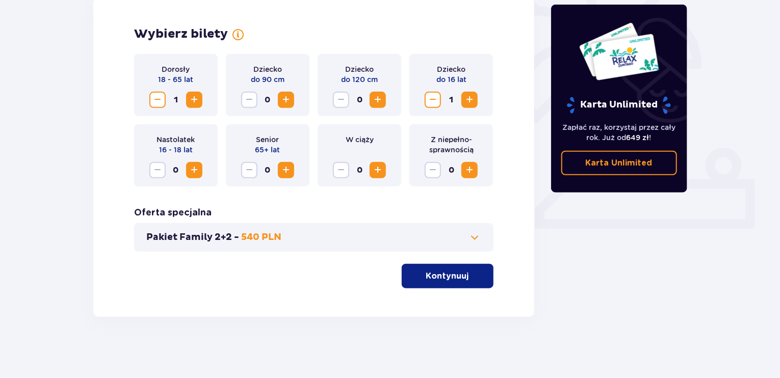
click at [414, 279] on button "Kontynuuj" at bounding box center [448, 276] width 92 height 24
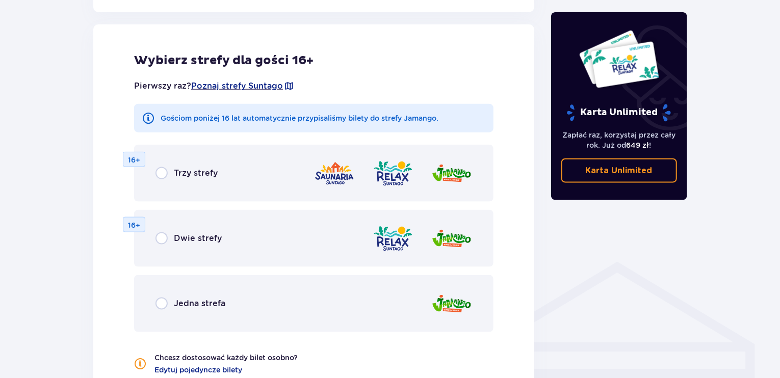
click at [149, 304] on div "Jedna strefa" at bounding box center [314, 303] width 360 height 57
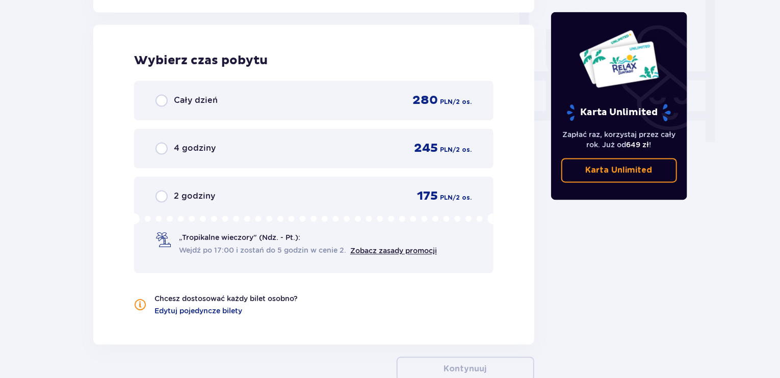
scroll to position [958, 0]
click at [163, 233] on span at bounding box center [163, 240] width 15 height 15
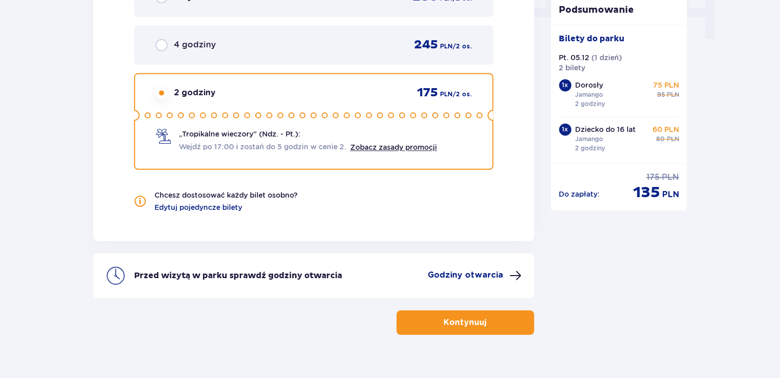
scroll to position [1078, 0]
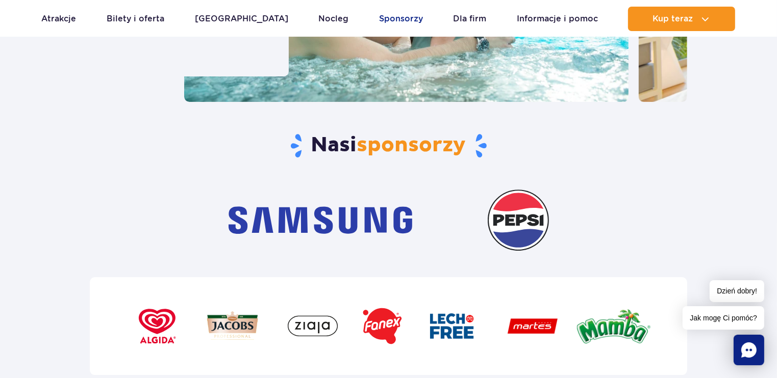
scroll to position [3060, 0]
